Goal: Information Seeking & Learning: Learn about a topic

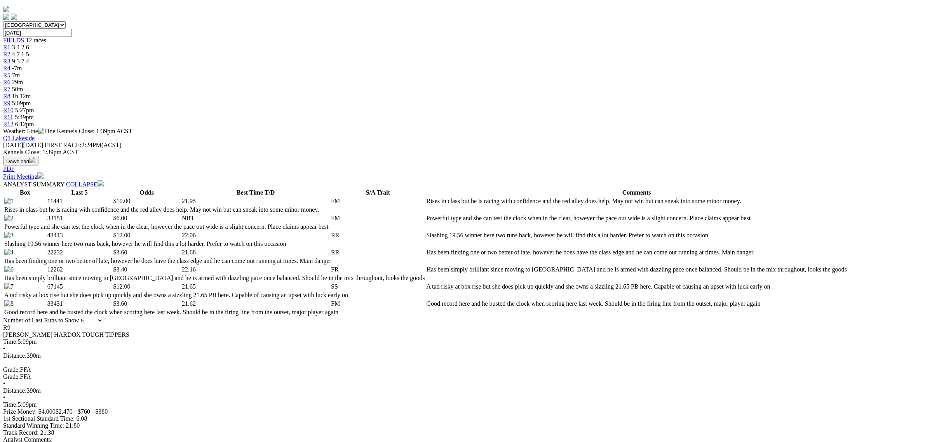
scroll to position [49, 0]
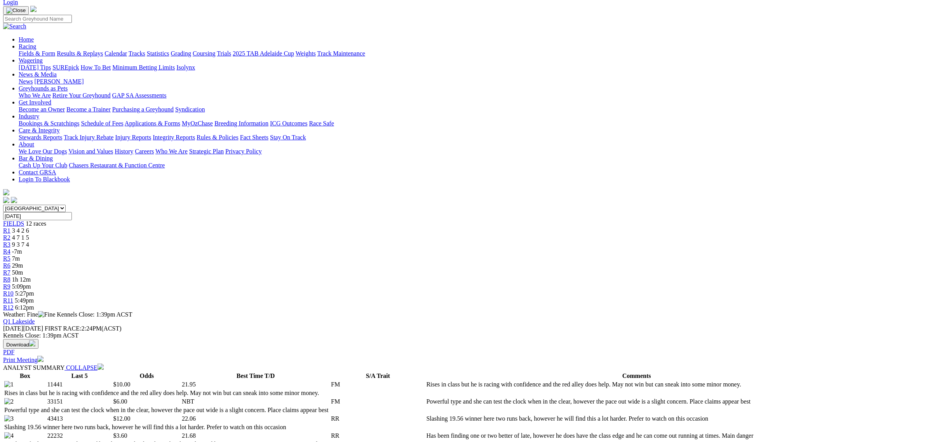
click at [531, 276] on div "R8 1h 12m" at bounding box center [462, 279] width 919 height 7
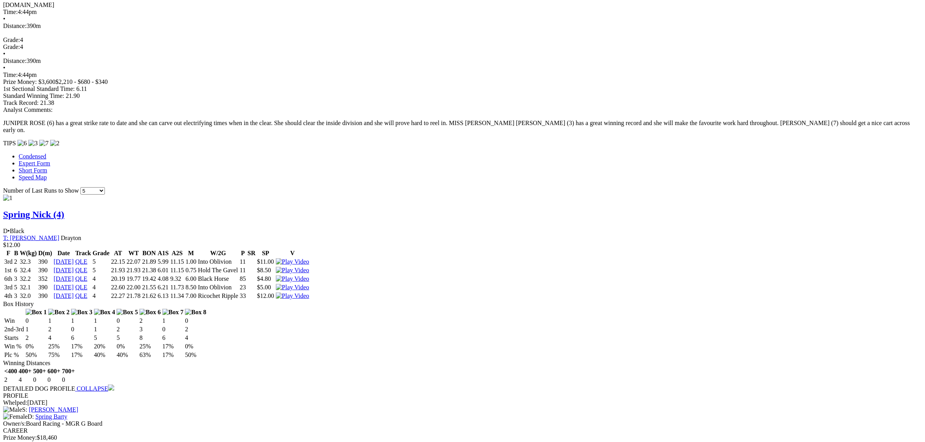
scroll to position [826, 0]
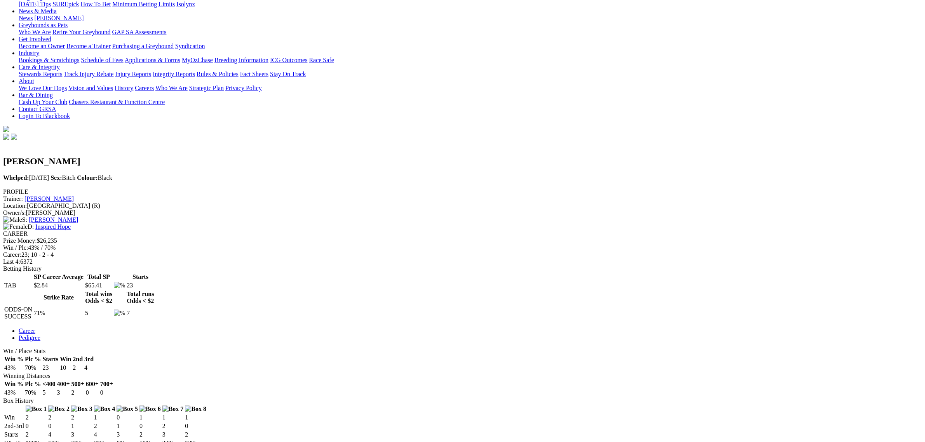
scroll to position [194, 0]
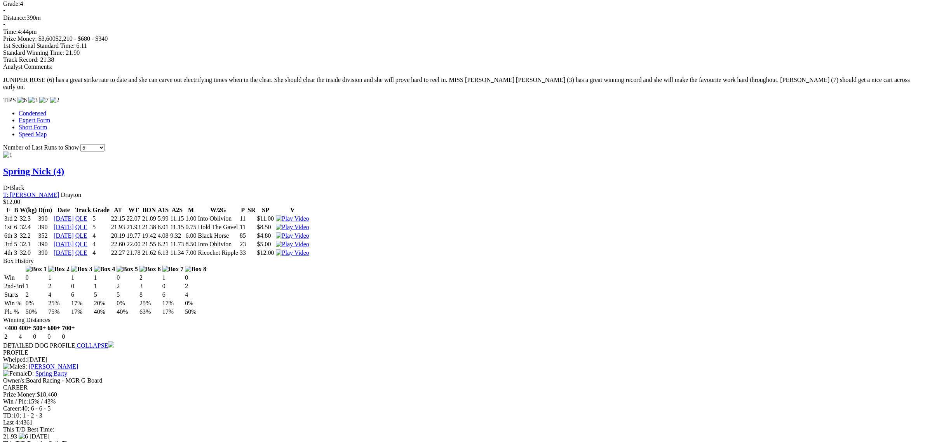
scroll to position [777, 0]
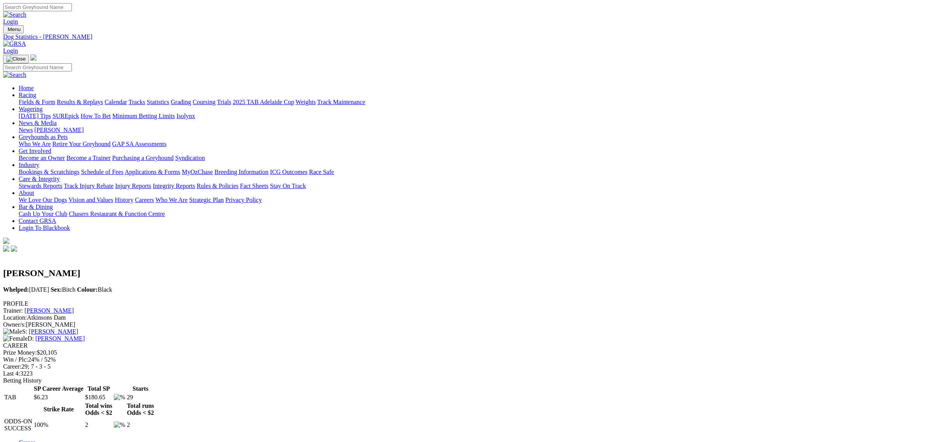
scroll to position [389, 0]
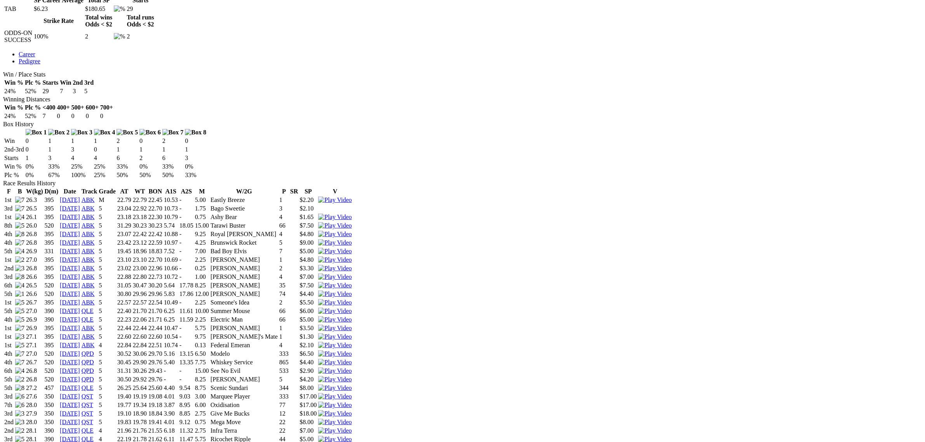
click at [352, 385] on img at bounding box center [334, 388] width 33 height 7
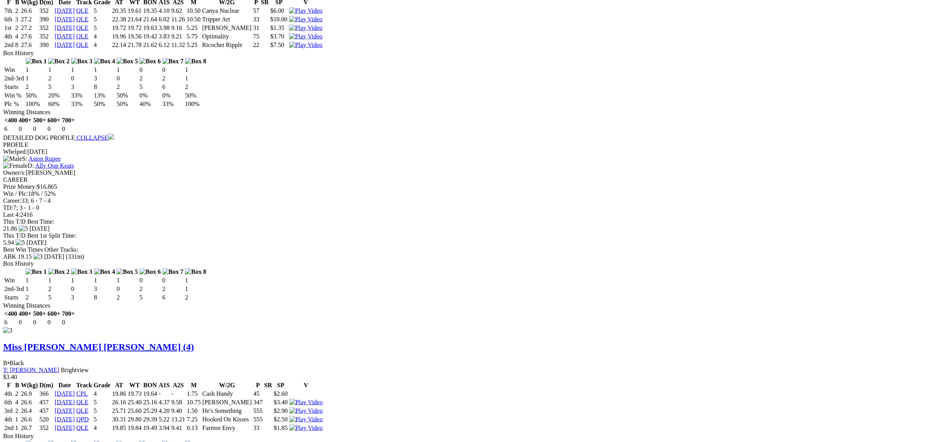
scroll to position [1214, 0]
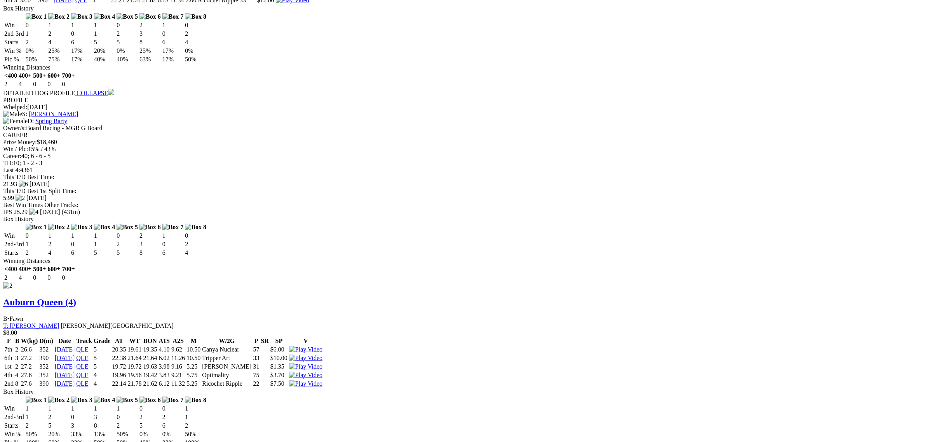
scroll to position [0, 0]
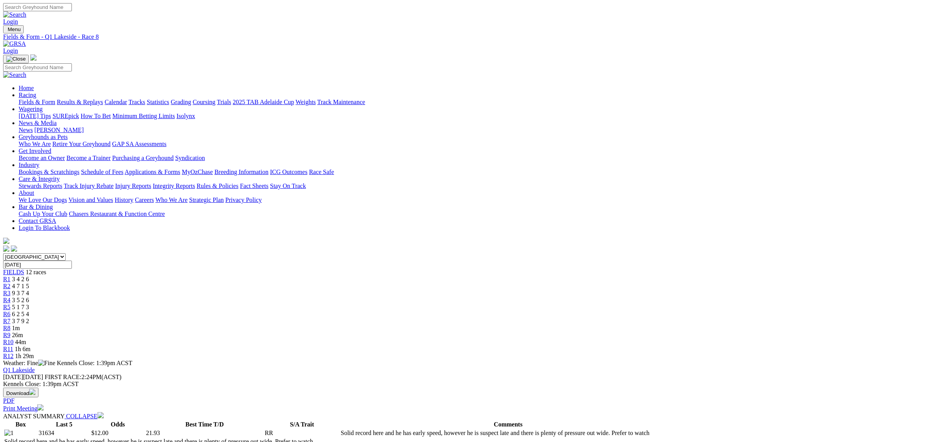
click at [14, 339] on link "R10" at bounding box center [8, 342] width 10 height 7
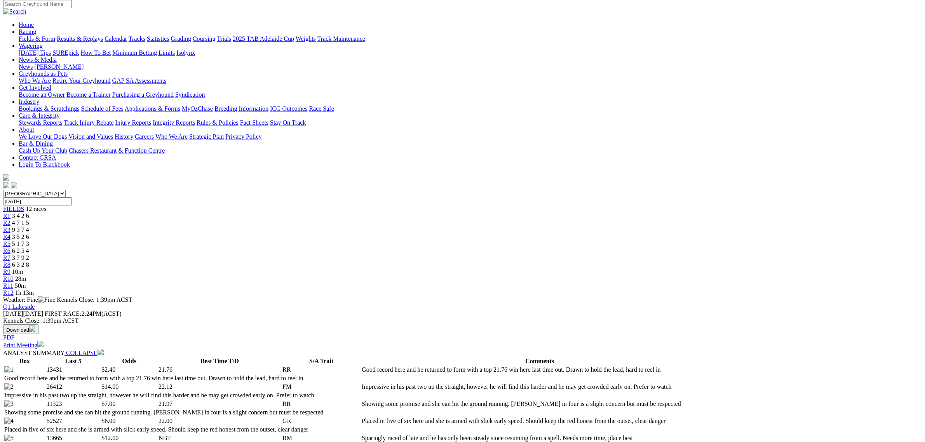
scroll to position [146, 0]
